Goal: Task Accomplishment & Management: Use online tool/utility

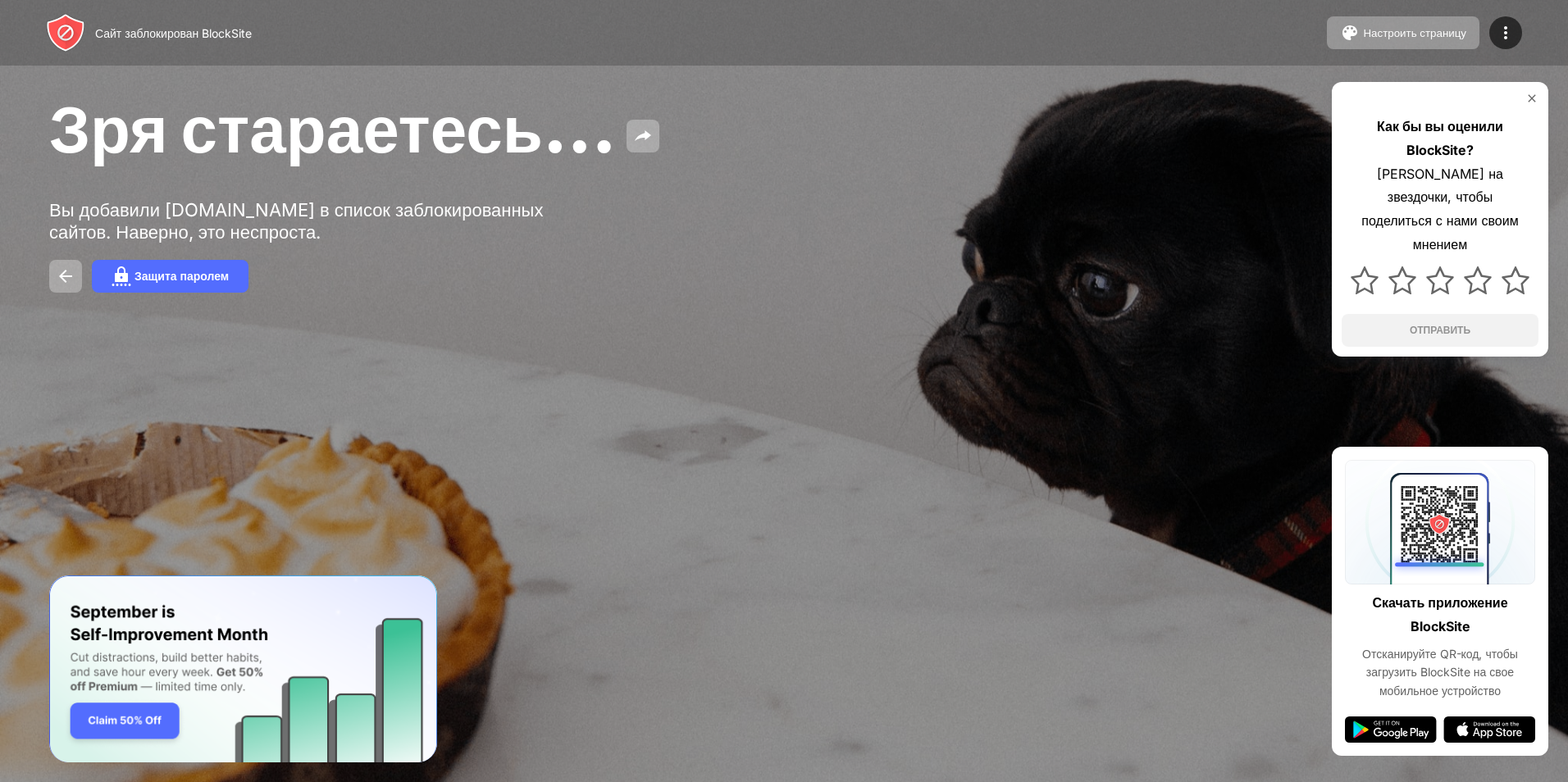
click at [1523, 95] on div at bounding box center [1440, 98] width 197 height 13
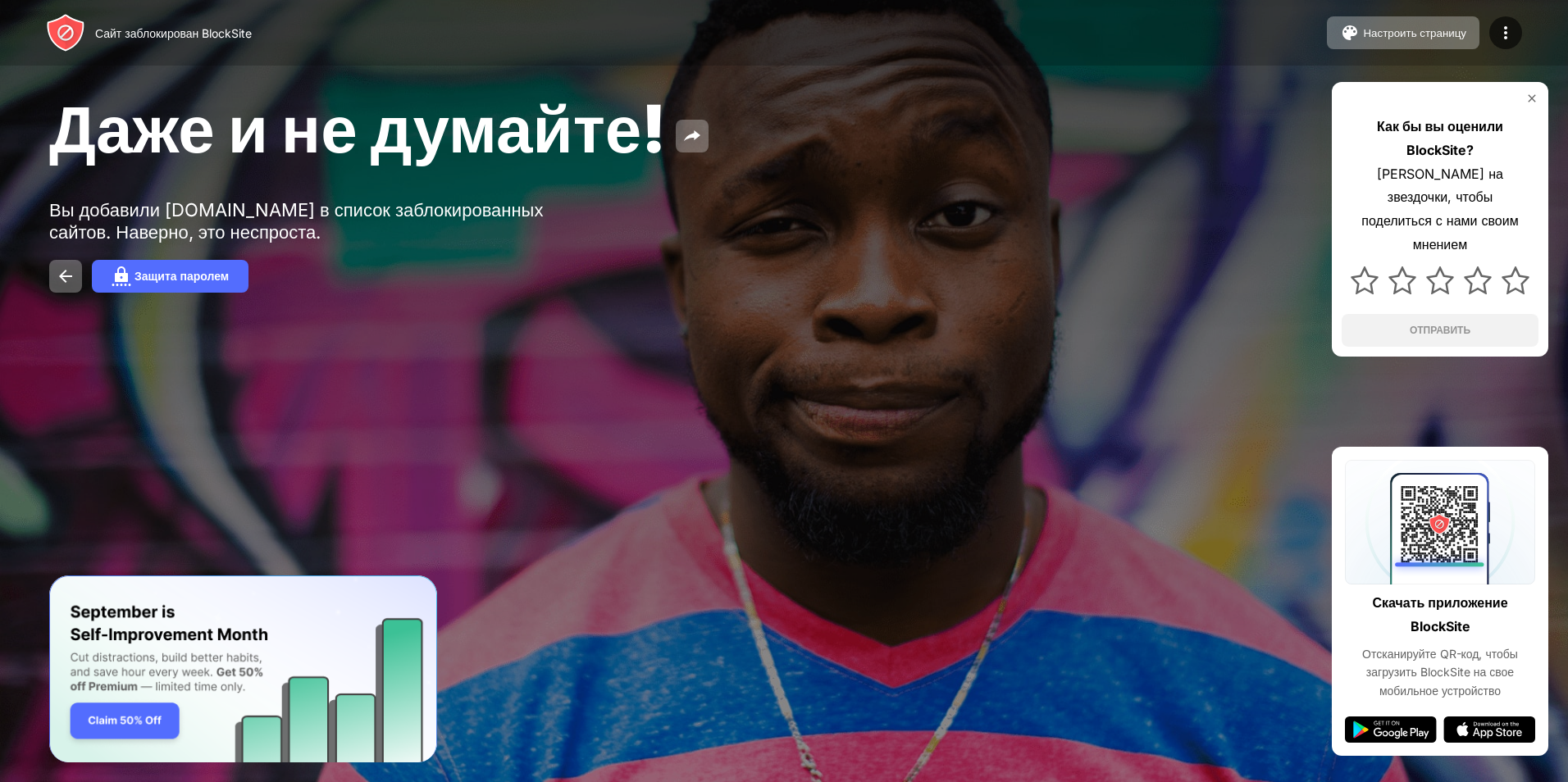
click at [779, 477] on div at bounding box center [784, 391] width 1568 height 782
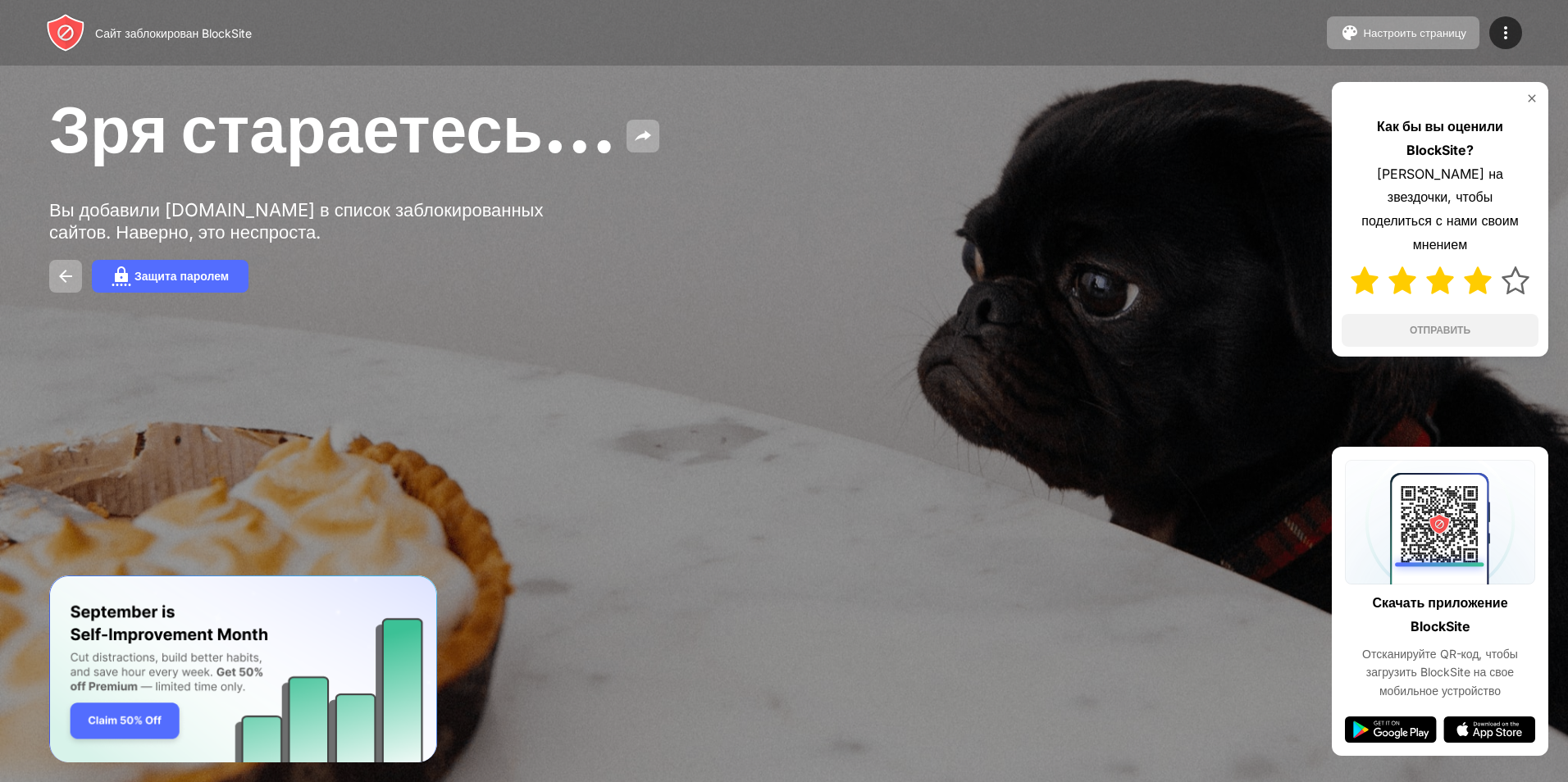
click at [1498, 256] on div at bounding box center [1440, 280] width 197 height 47
